Goal: Communication & Community: Share content

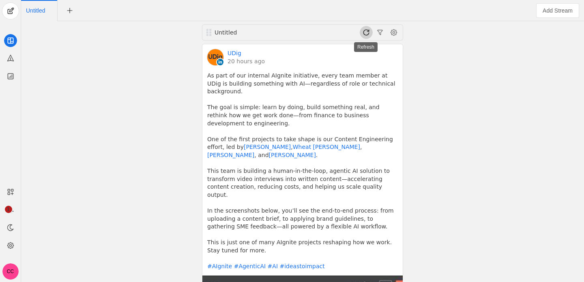
click at [368, 30] on span at bounding box center [366, 32] width 13 height 13
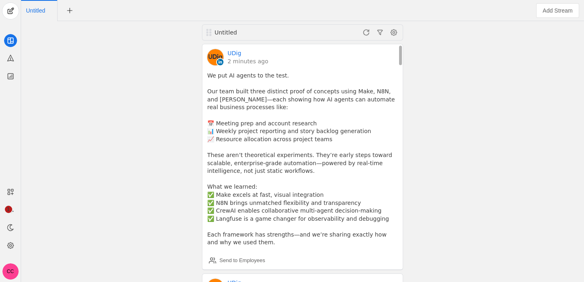
scroll to position [31, 0]
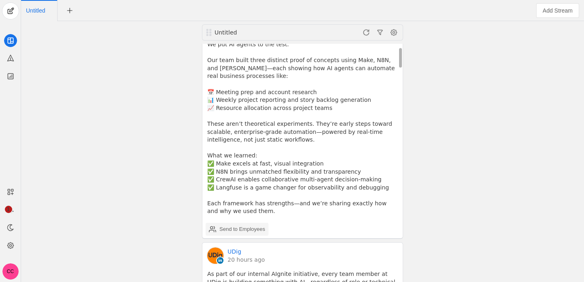
click at [254, 225] on div "Send to Employees" at bounding box center [237, 229] width 56 height 16
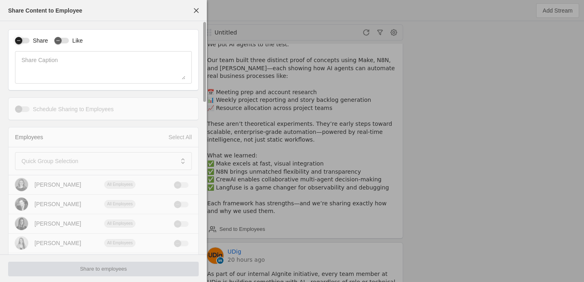
click at [28, 41] on div "button" at bounding box center [22, 41] width 15 height 6
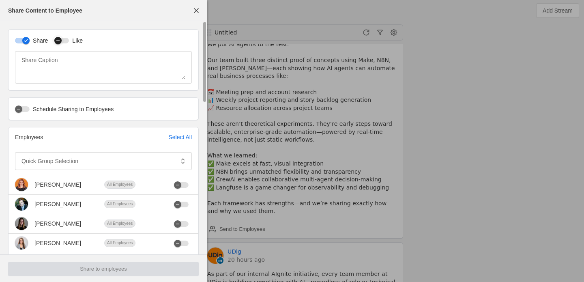
click at [59, 41] on icon "button" at bounding box center [57, 41] width 3 height 0
click at [61, 156] on mat-label "Quick Group Selection" at bounding box center [50, 161] width 57 height 10
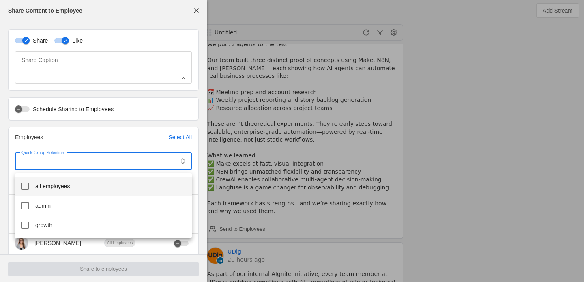
click at [61, 183] on span "all employees" at bounding box center [52, 186] width 35 height 8
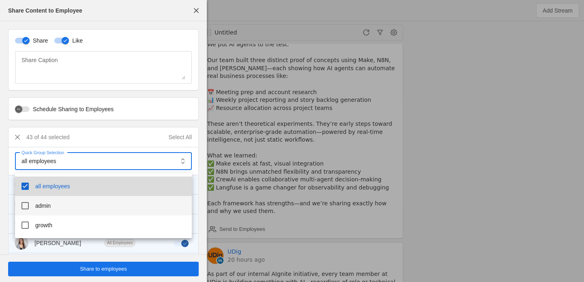
click at [60, 212] on mat-option "admin" at bounding box center [103, 205] width 177 height 19
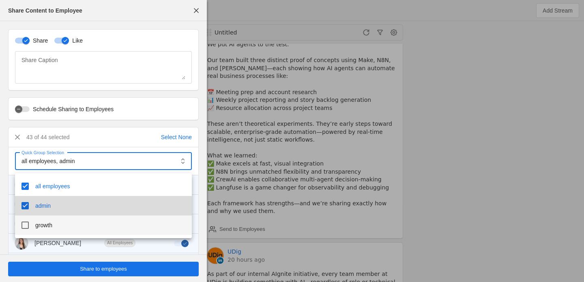
click at [57, 229] on mat-option "growth" at bounding box center [103, 224] width 177 height 19
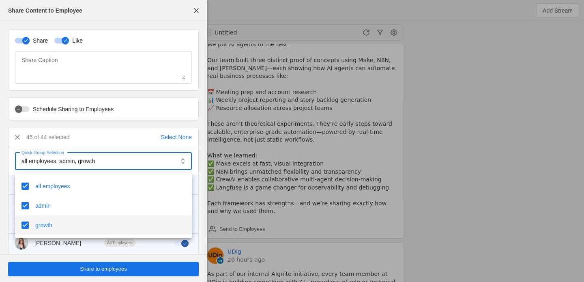
click at [3, 170] on div at bounding box center [292, 141] width 584 height 282
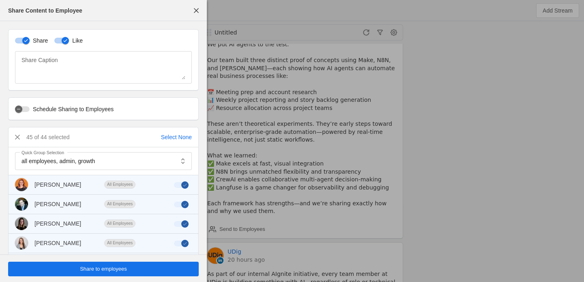
click at [68, 266] on span "undefined" at bounding box center [103, 269] width 191 height 15
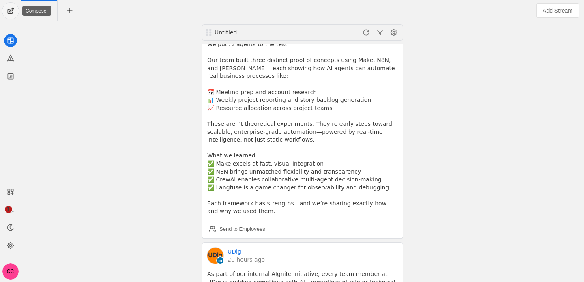
click at [12, 9] on span "undefined" at bounding box center [10, 11] width 16 height 16
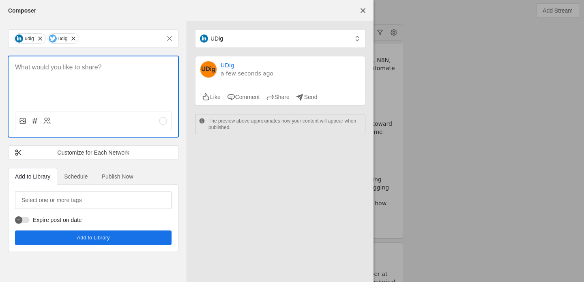
click at [76, 78] on div at bounding box center [94, 80] width 170 height 49
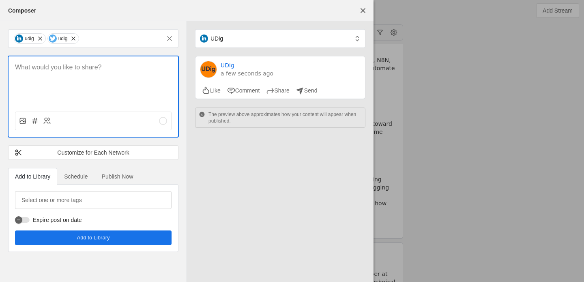
scroll to position [0, 0]
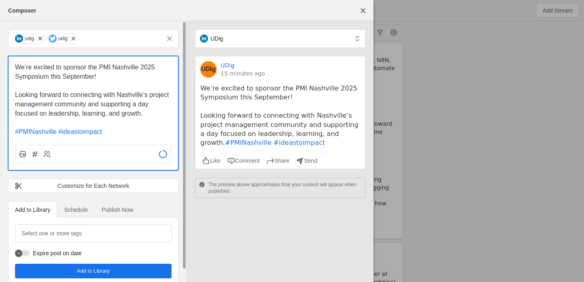
drag, startPoint x: 90, startPoint y: 68, endPoint x: 109, endPoint y: 87, distance: 26.7
click at [109, 87] on div "We’re excited to sponsor the PMI Nashville 2025 Symposium this September! Looki…" at bounding box center [93, 100] width 157 height 74
click at [109, 87] on p at bounding box center [93, 85] width 157 height 9
